Goal: Transaction & Acquisition: Purchase product/service

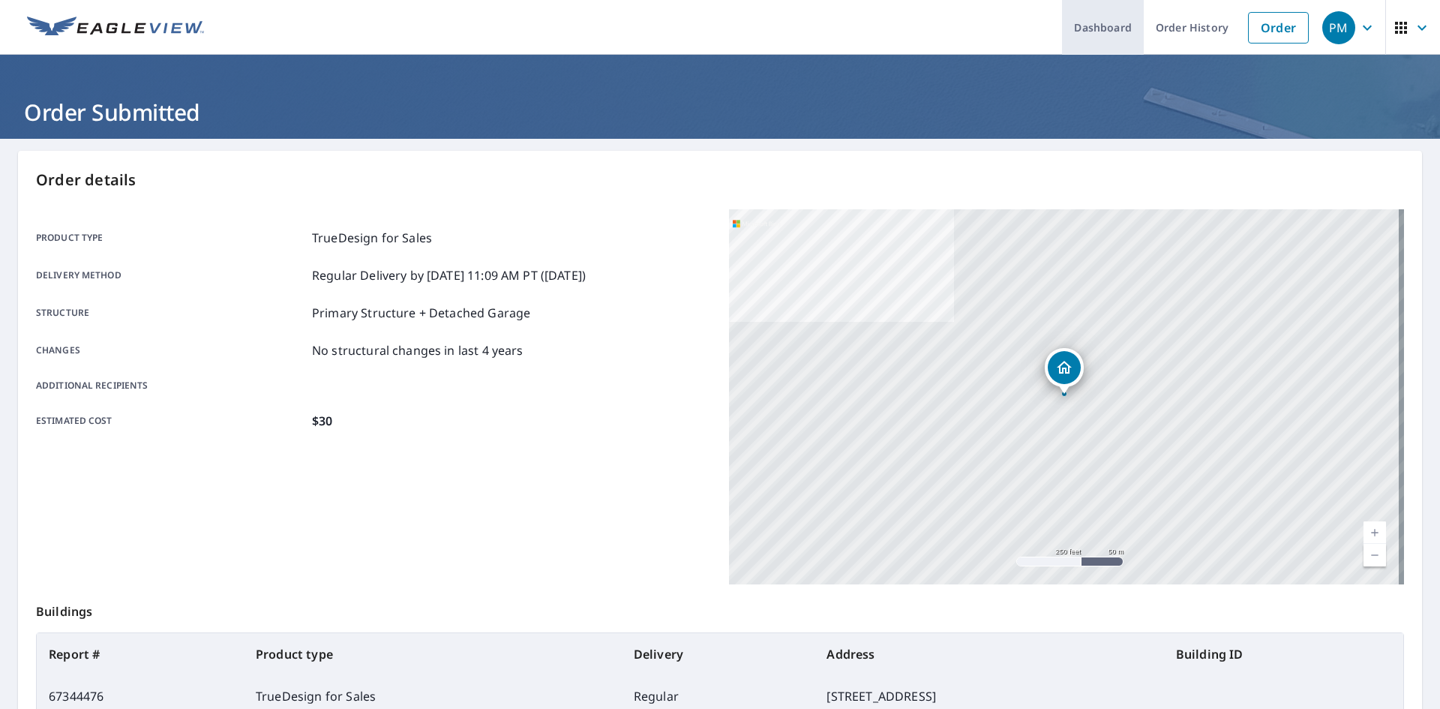
click at [1099, 28] on link "Dashboard" at bounding box center [1103, 27] width 82 height 55
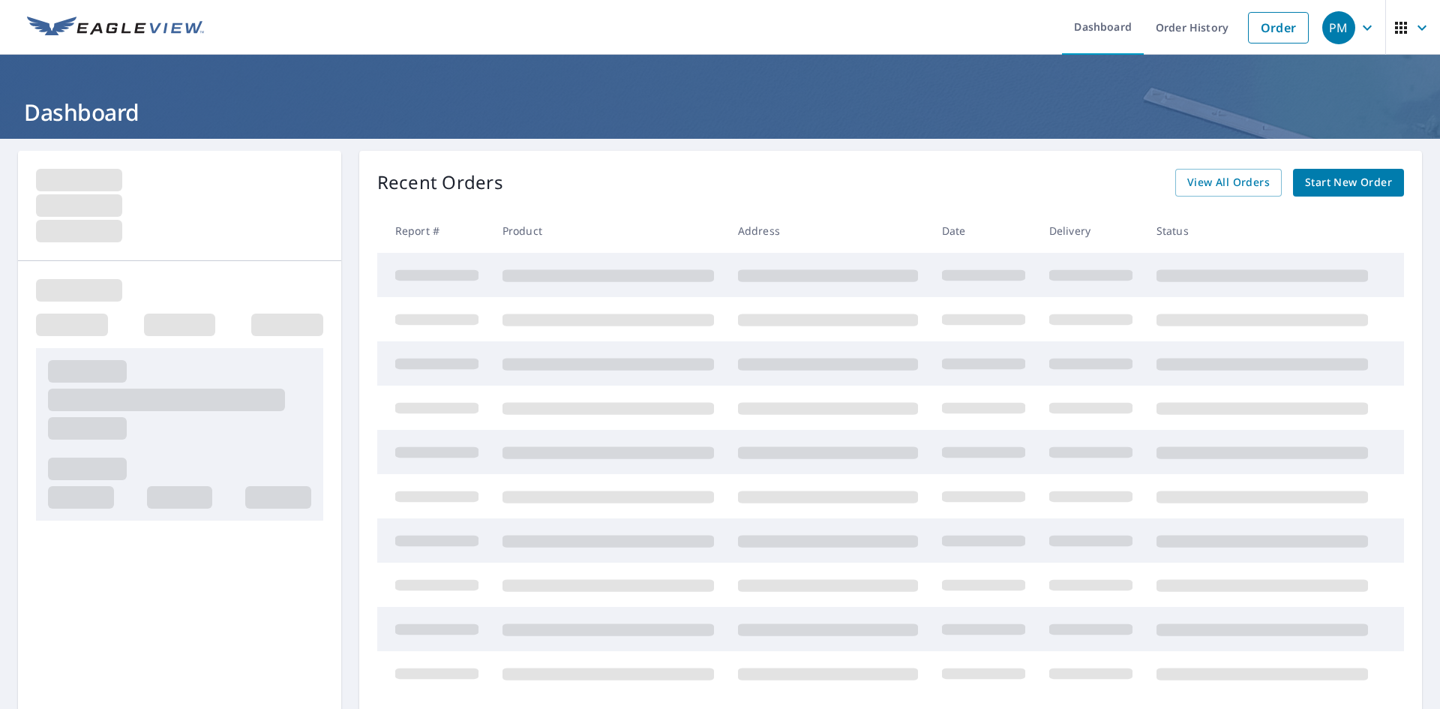
click at [1320, 191] on span "Start New Order" at bounding box center [1348, 182] width 87 height 19
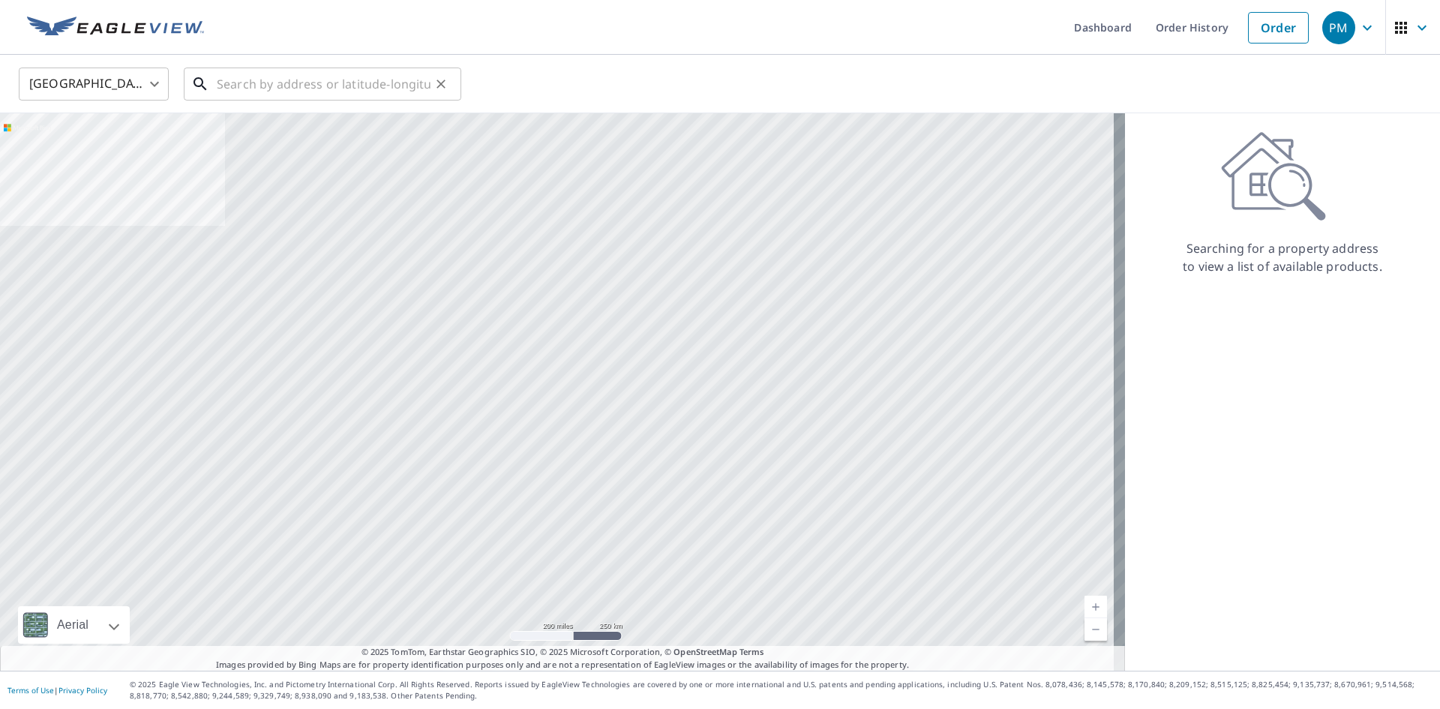
click at [323, 85] on input "text" at bounding box center [324, 84] width 214 height 42
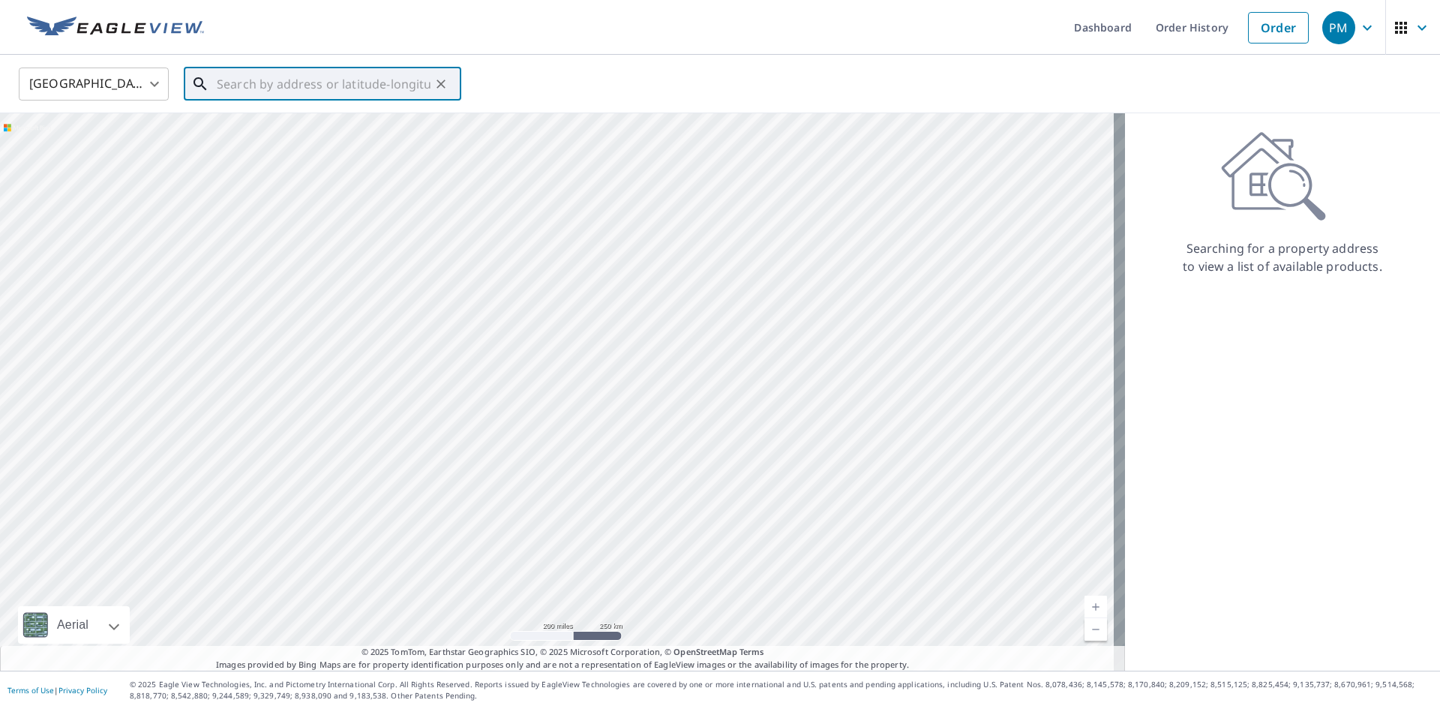
paste input "[STREET_ADDRESS]"
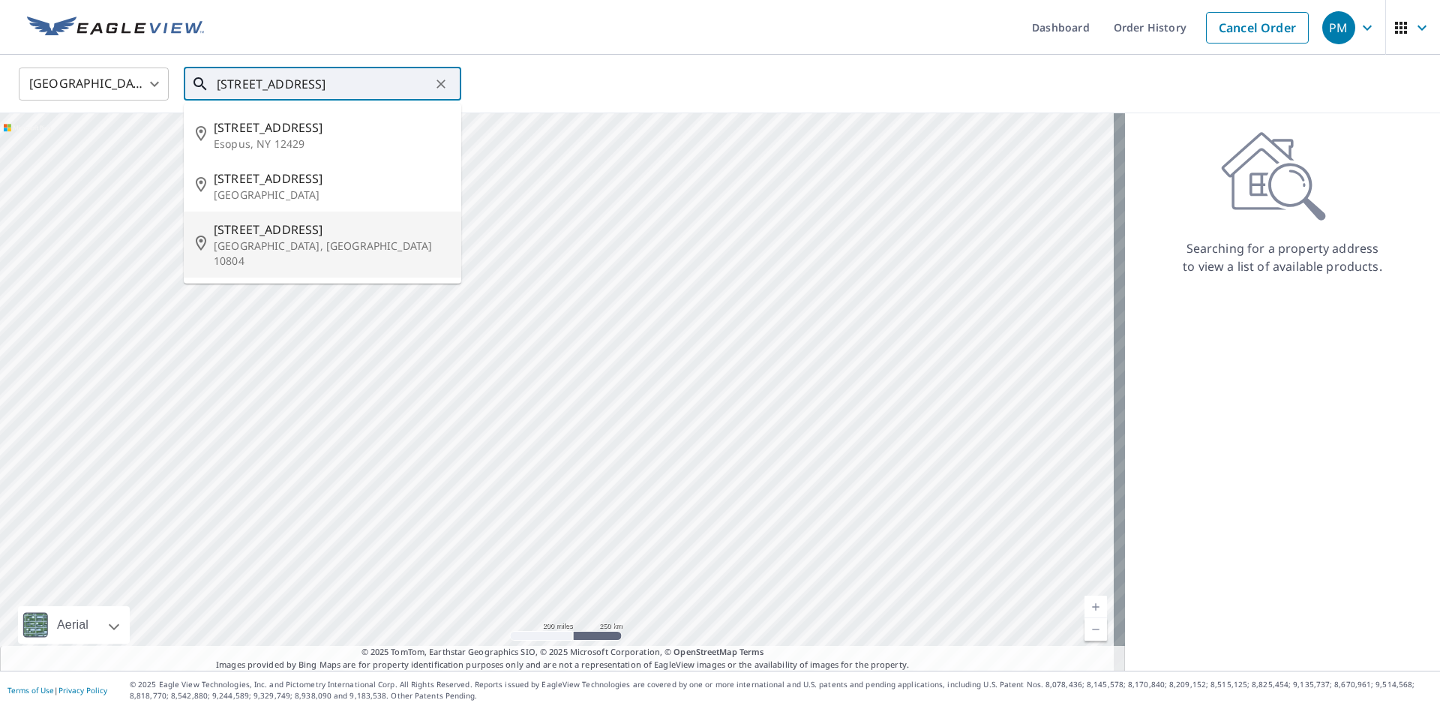
click at [353, 236] on span "[STREET_ADDRESS]" at bounding box center [332, 230] width 236 height 18
type input "[STREET_ADDRESS]"
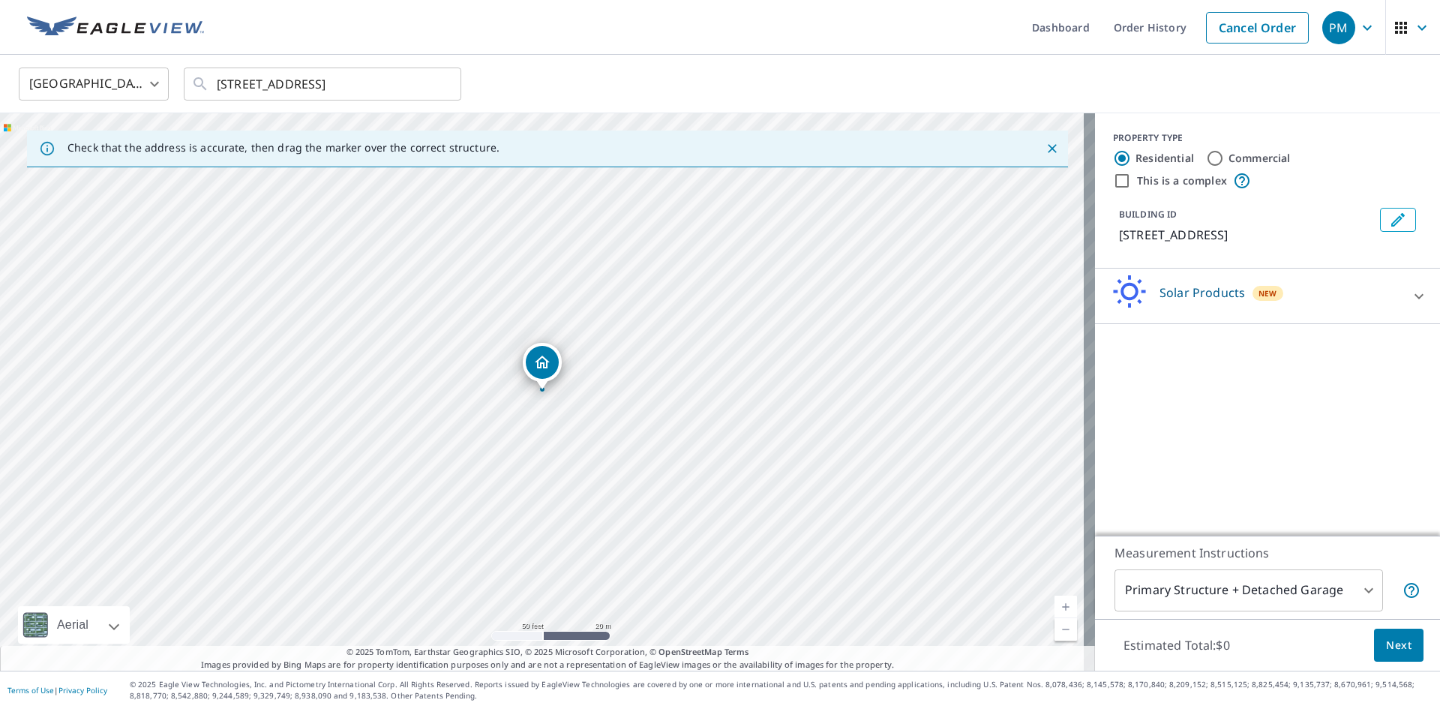
click at [1408, 314] on div at bounding box center [1419, 296] width 36 height 36
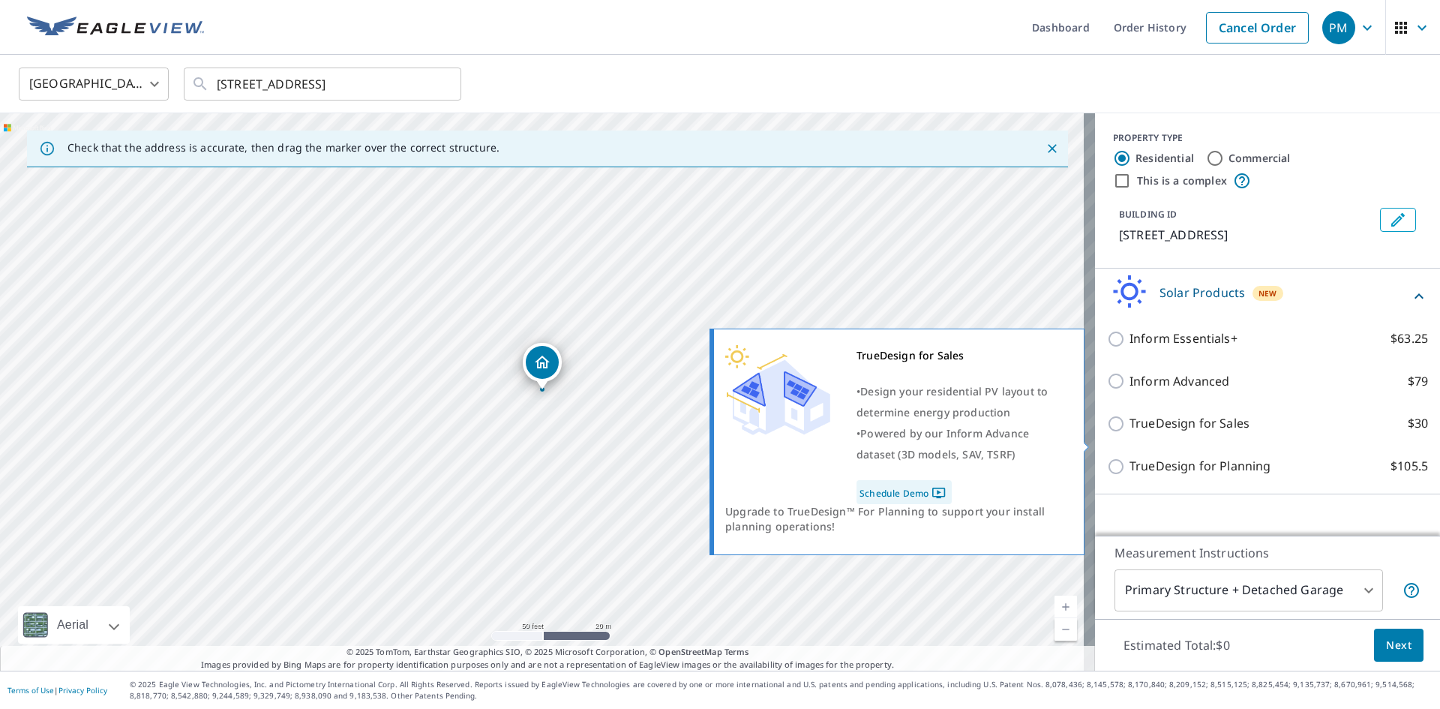
click at [1230, 433] on p "TrueDesign for Sales" at bounding box center [1190, 423] width 120 height 19
click at [1130, 433] on input "TrueDesign for Sales $30" at bounding box center [1118, 424] width 23 height 18
checkbox input "true"
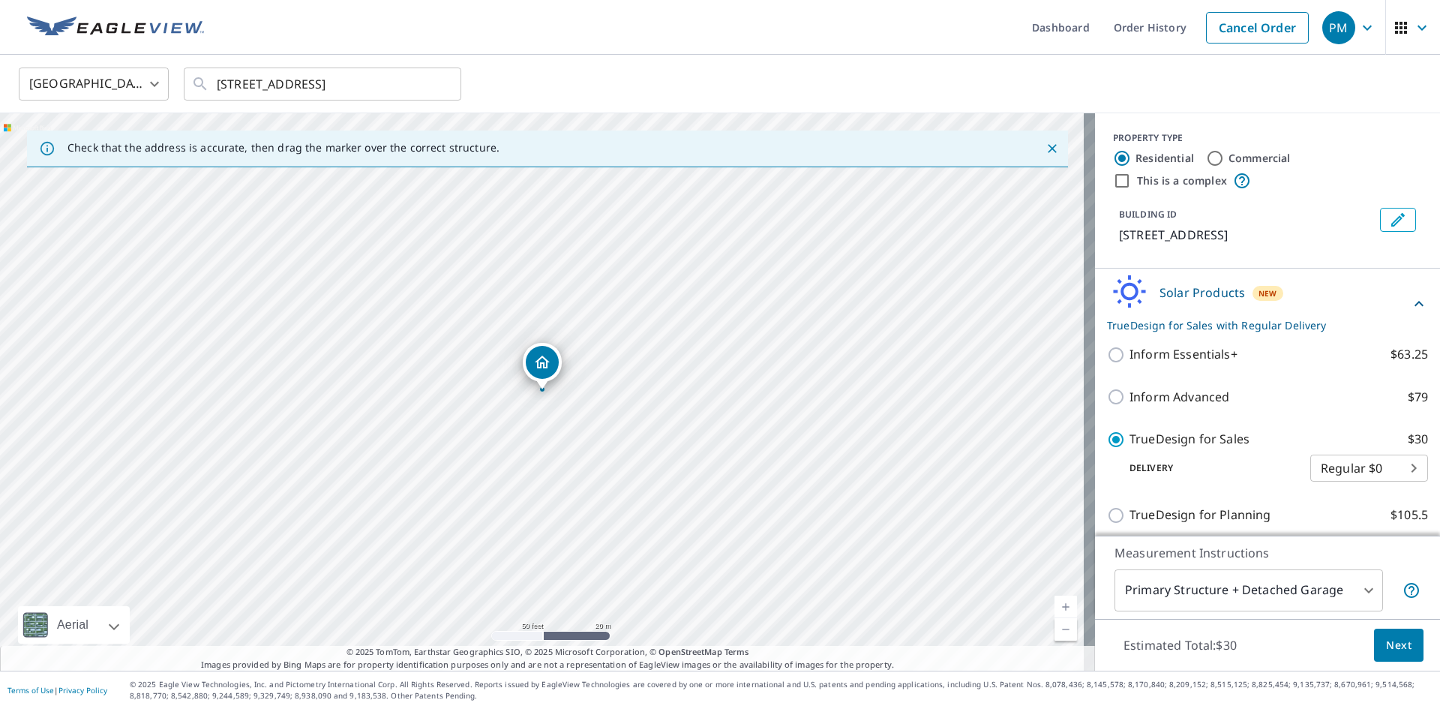
click at [1386, 648] on span "Next" at bounding box center [1399, 645] width 26 height 19
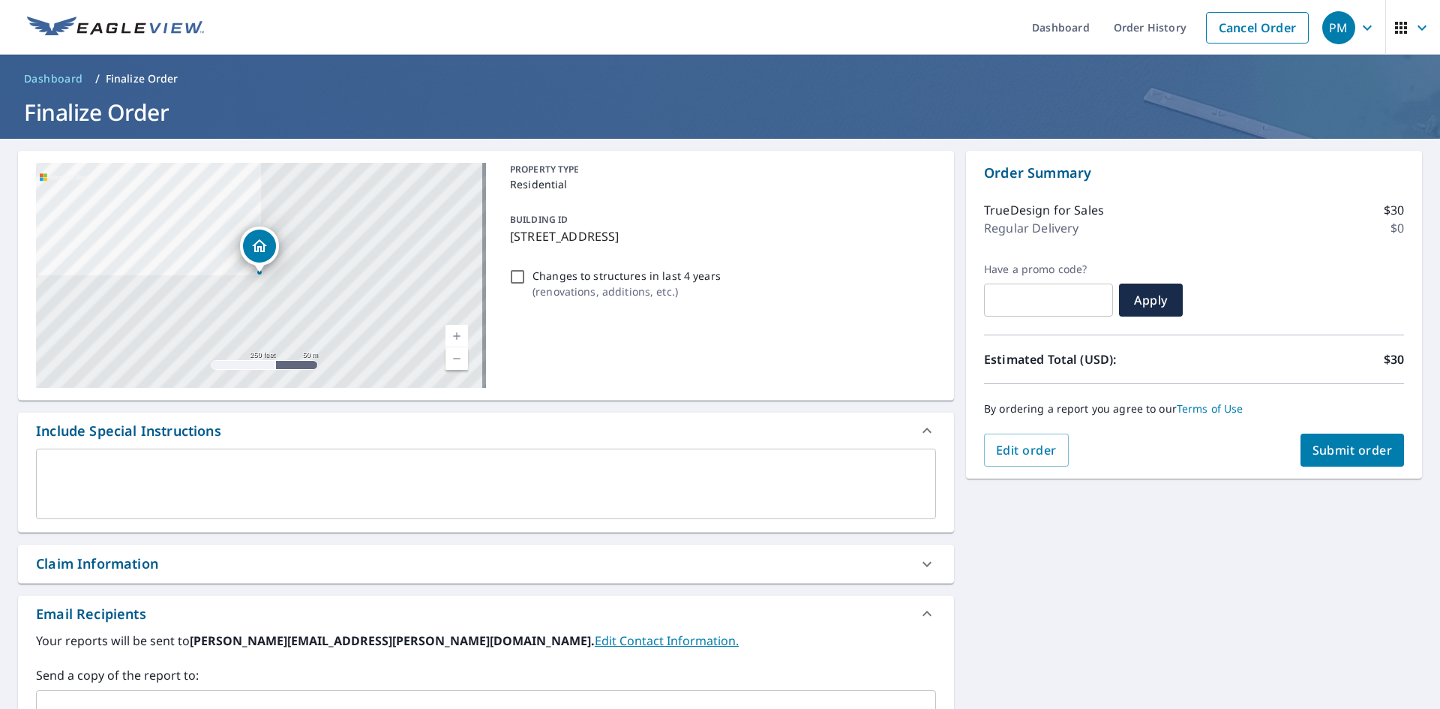
click at [1348, 459] on button "Submit order" at bounding box center [1353, 450] width 104 height 33
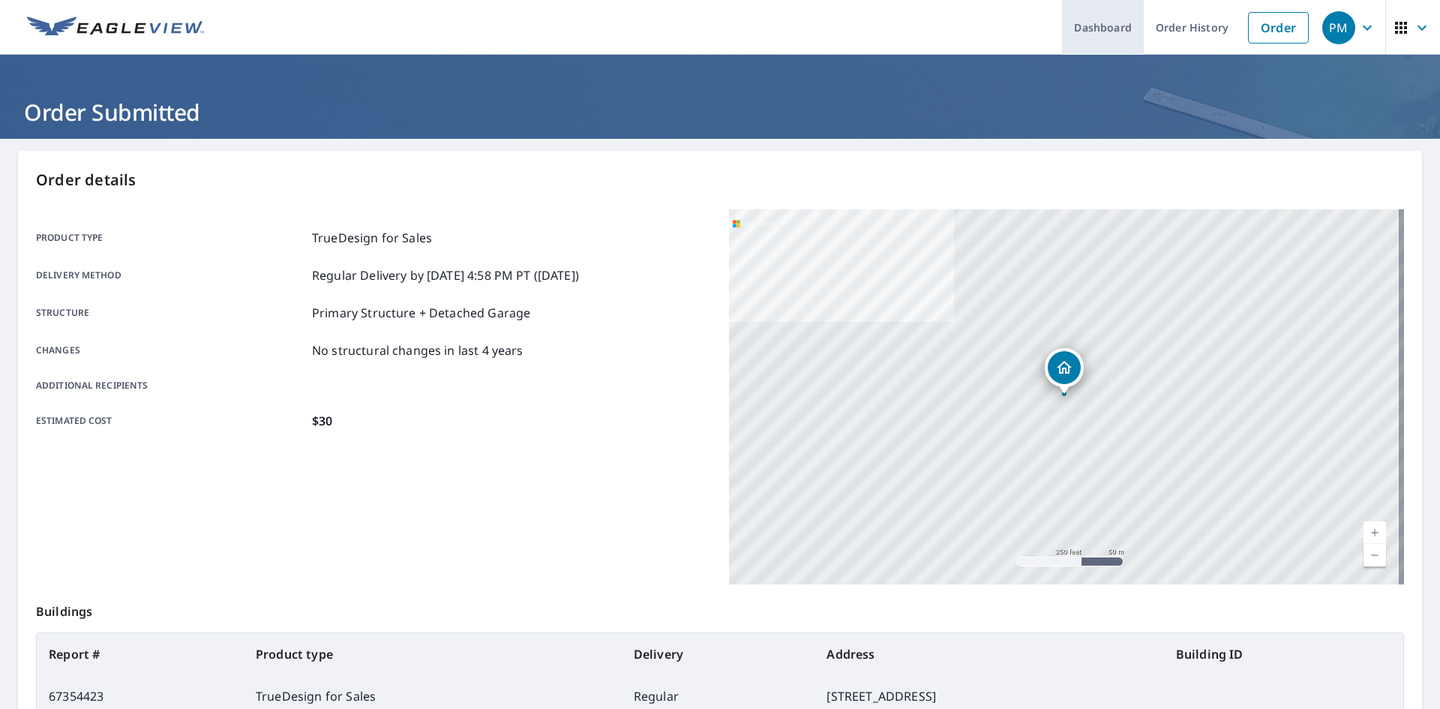
click at [1125, 28] on link "Dashboard" at bounding box center [1103, 27] width 82 height 55
